Goal: Task Accomplishment & Management: Complete application form

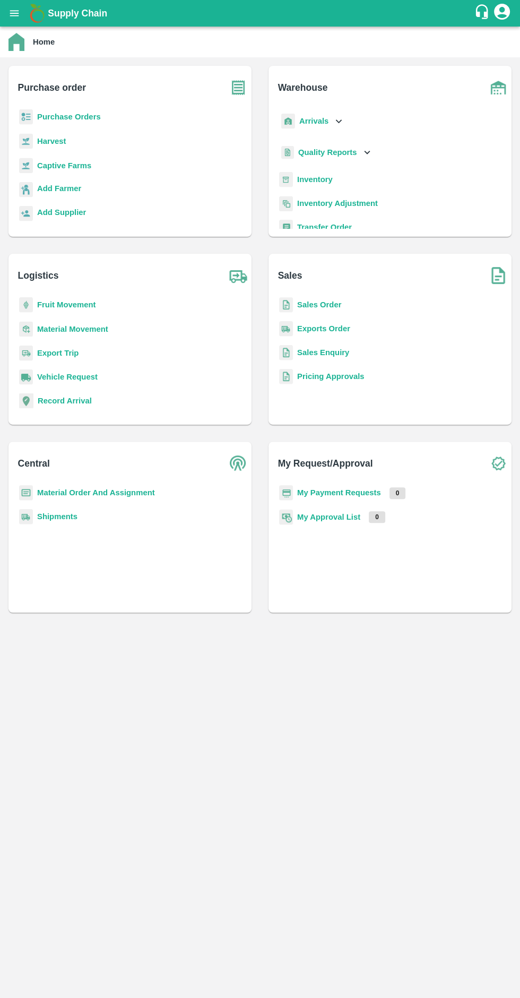
click at [77, 218] on link "Add Supplier" at bounding box center [61, 213] width 49 height 14
